Goal: Transaction & Acquisition: Purchase product/service

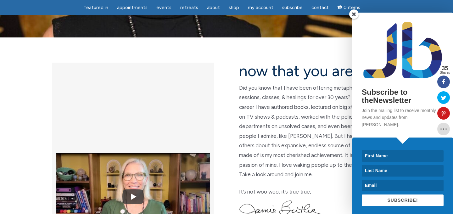
scroll to position [133, 0]
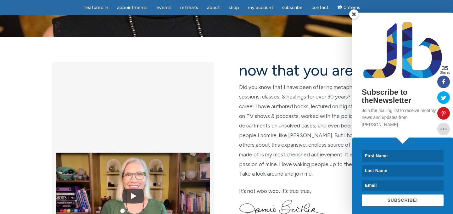
click at [372, 151] on input at bounding box center [403, 156] width 82 height 12
type input "Kathryn"
type input "Stewart"
type input "tytaje@gmail.com"
click at [409, 198] on span "SUBSCRIBE!" at bounding box center [403, 200] width 31 height 5
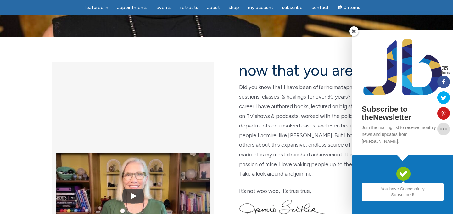
click at [354, 36] on span at bounding box center [354, 30] width 9 height 9
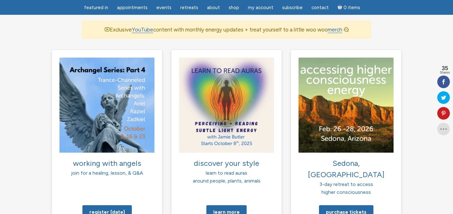
scroll to position [442, 0]
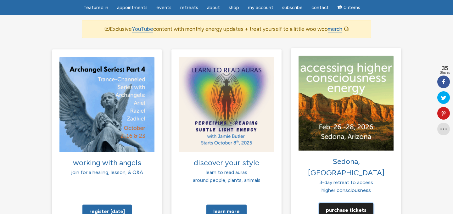
click at [346, 203] on link "Purchase tickets" at bounding box center [346, 210] width 54 height 14
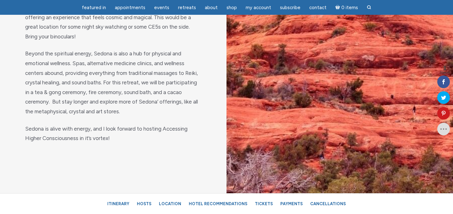
scroll to position [820, 0]
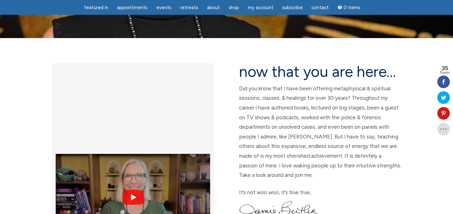
scroll to position [127, 0]
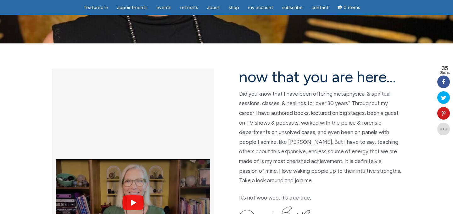
click at [134, 145] on img at bounding box center [133, 203] width 155 height 116
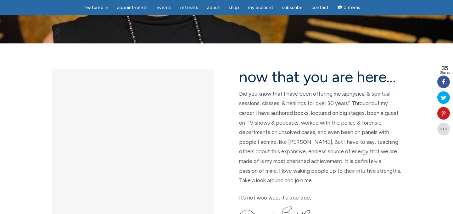
scroll to position [0, 0]
